Goal: Understand process/instructions

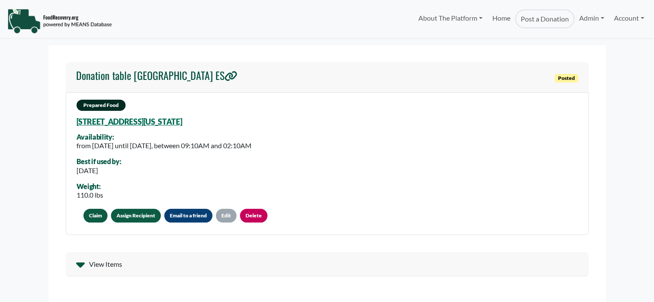
select select "Language Translate Widget"
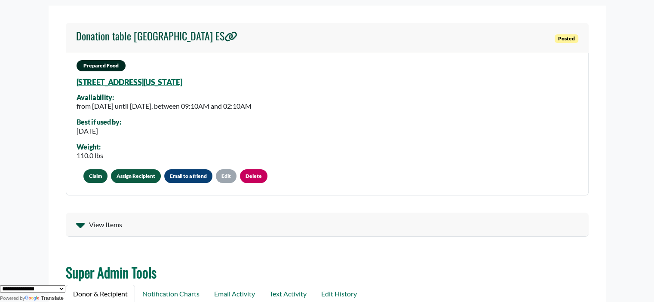
scroll to position [86, 0]
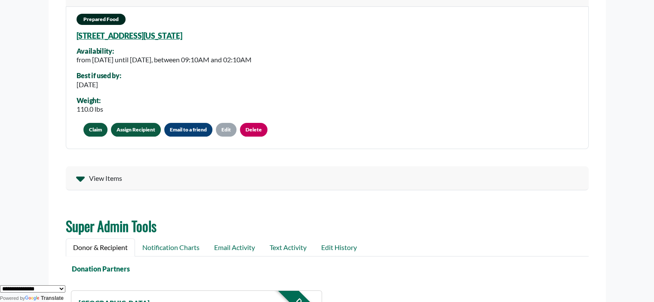
click at [5, 55] on body "About The Platform How It Works FAQs Documentation Home Post a Donation Admin O…" at bounding box center [327, 65] width 654 height 302
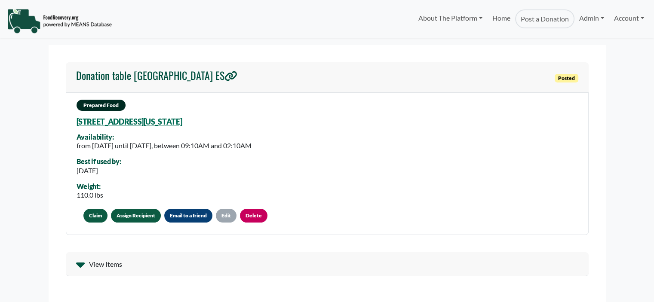
select select "Language Translate Widget"
